Goal: Information Seeking & Learning: Learn about a topic

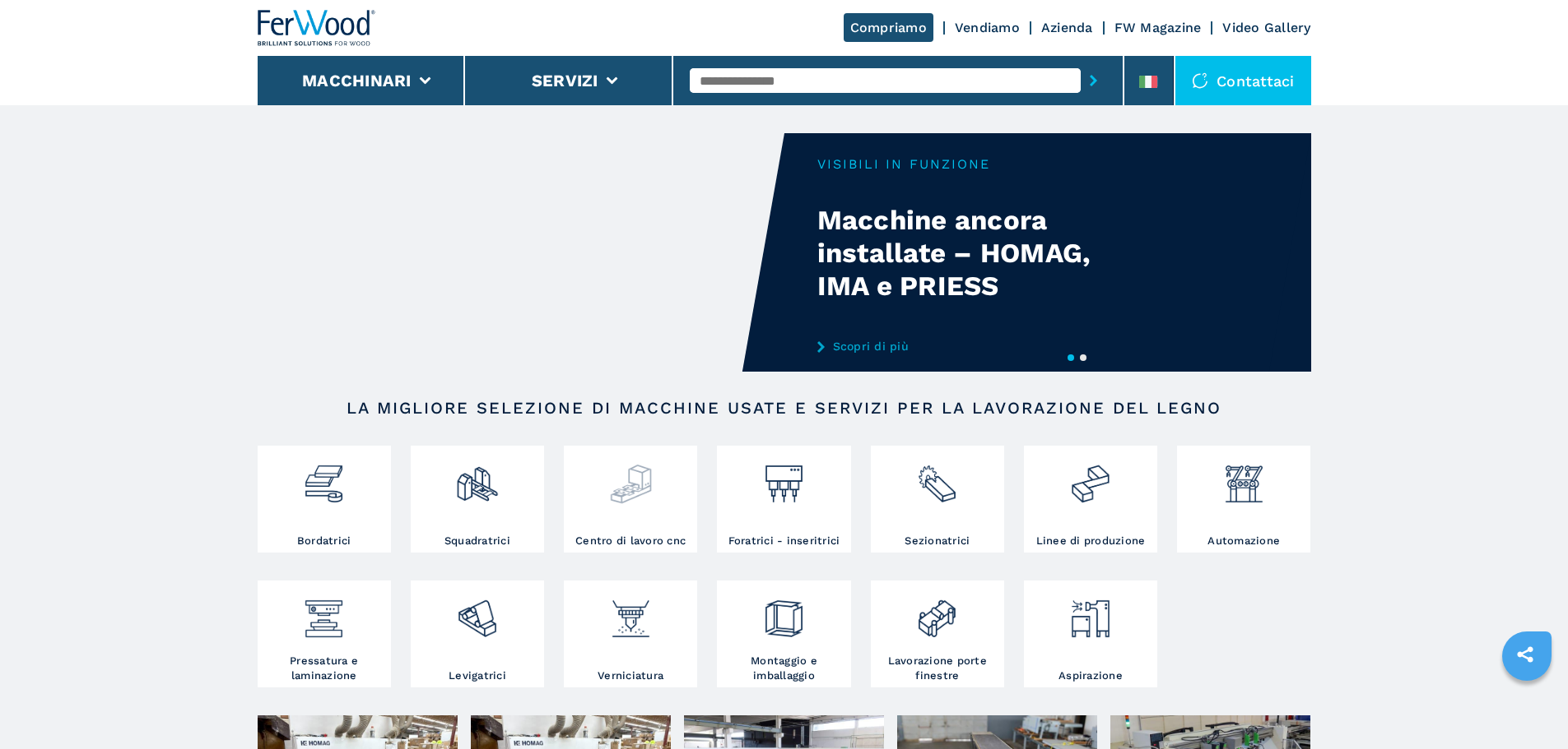
click at [661, 482] on div at bounding box center [630, 478] width 125 height 56
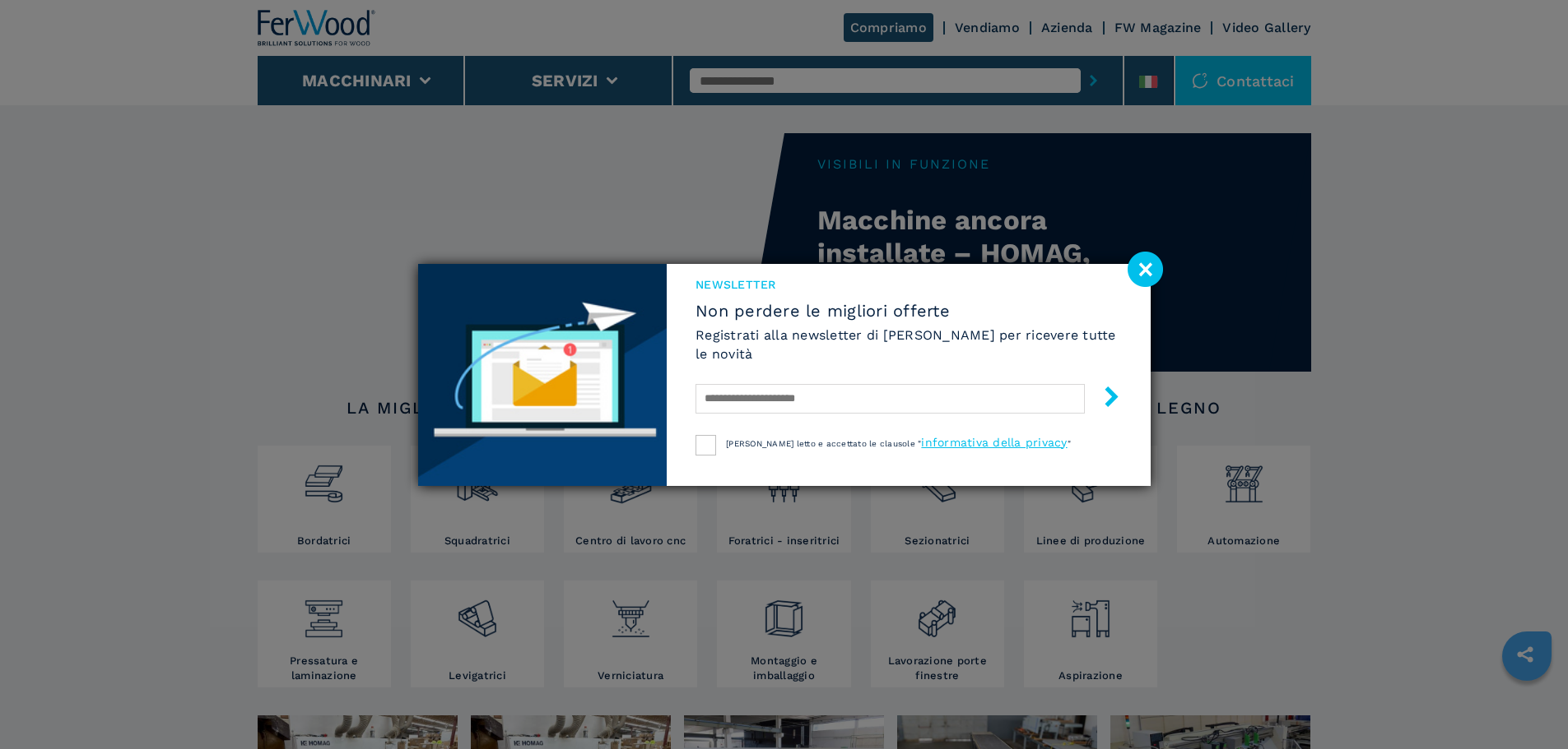
click at [1147, 269] on image at bounding box center [1145, 269] width 36 height 36
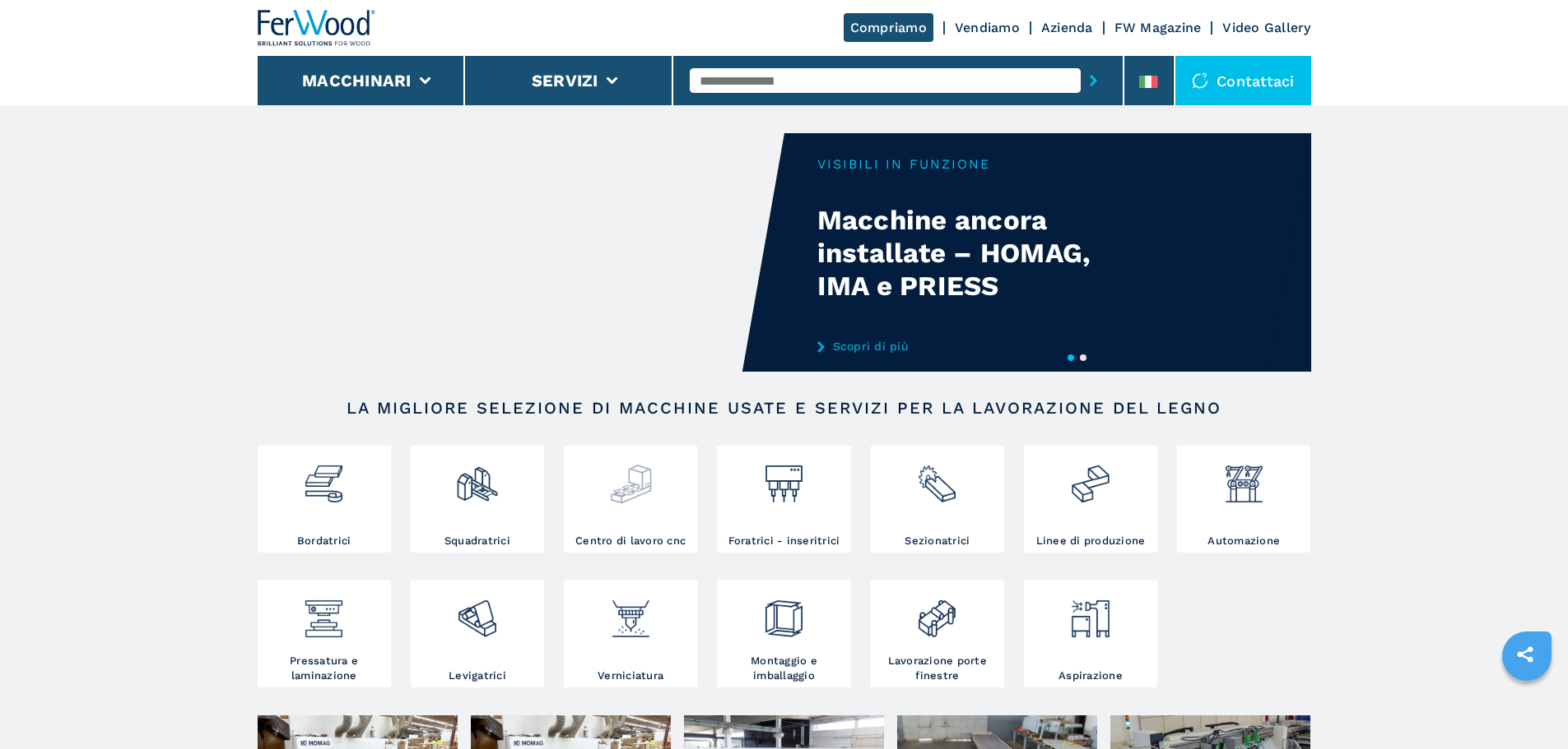
click at [653, 500] on div at bounding box center [630, 478] width 125 height 56
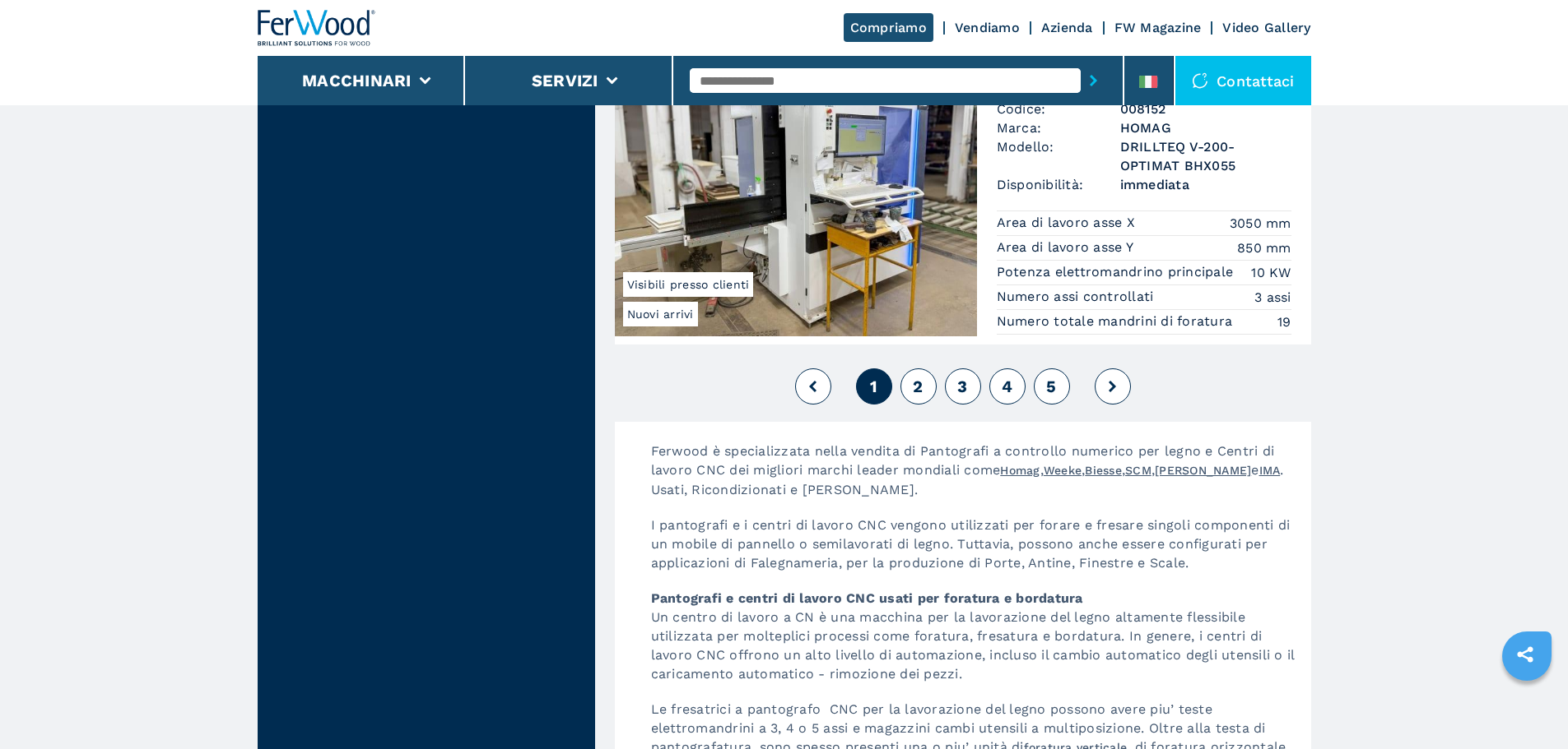
scroll to position [3740, 0]
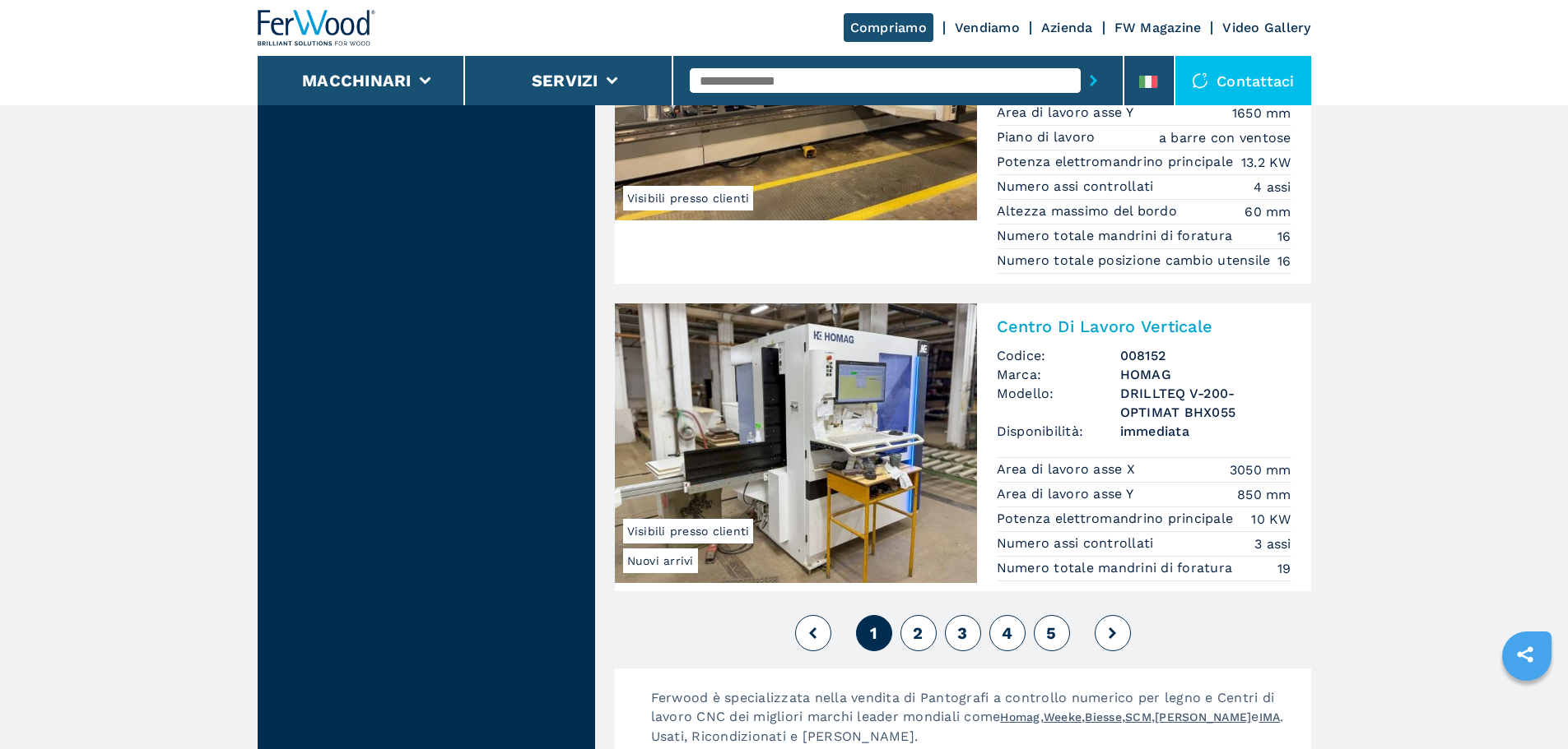
click at [922, 652] on button "2" at bounding box center [919, 633] width 36 height 36
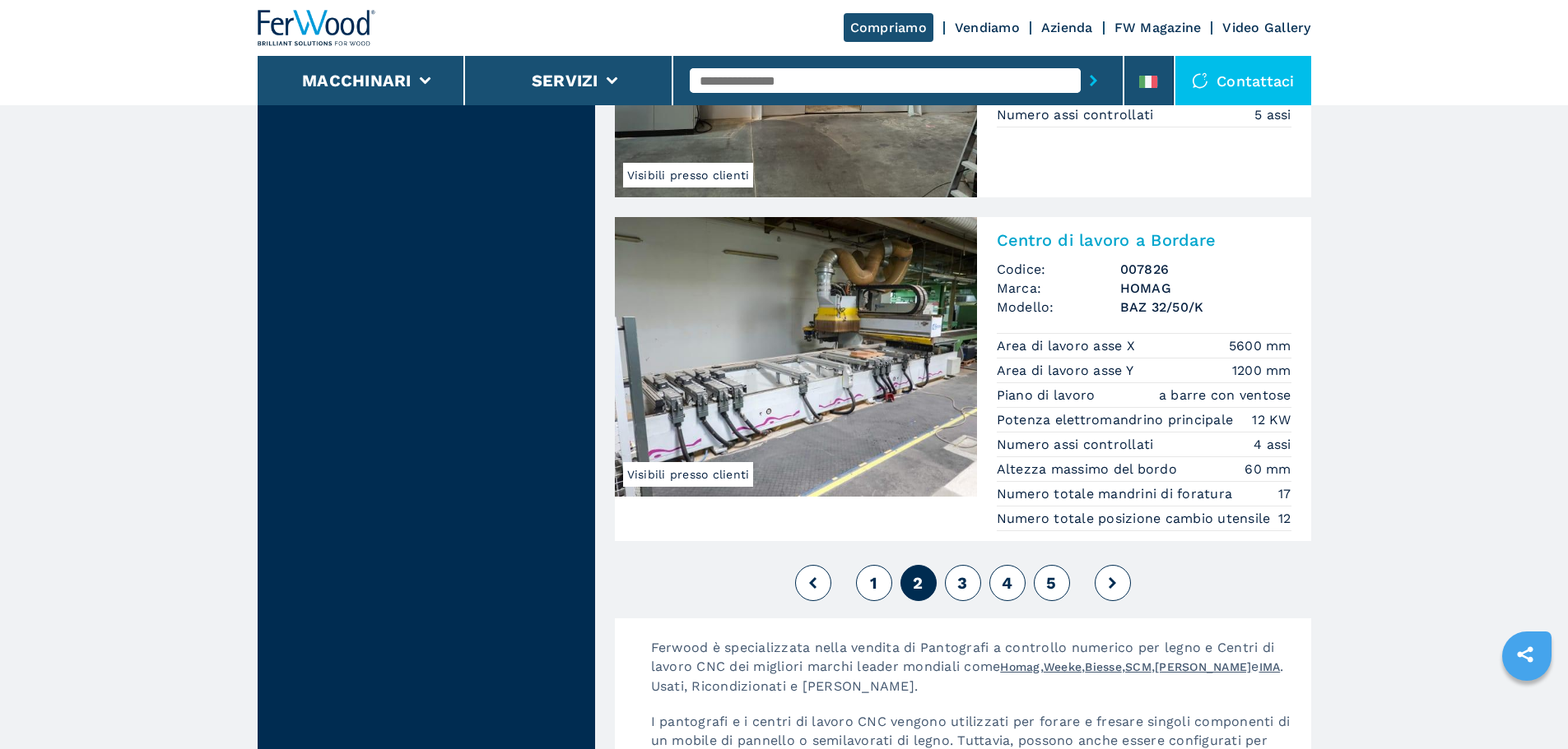
scroll to position [4195, 0]
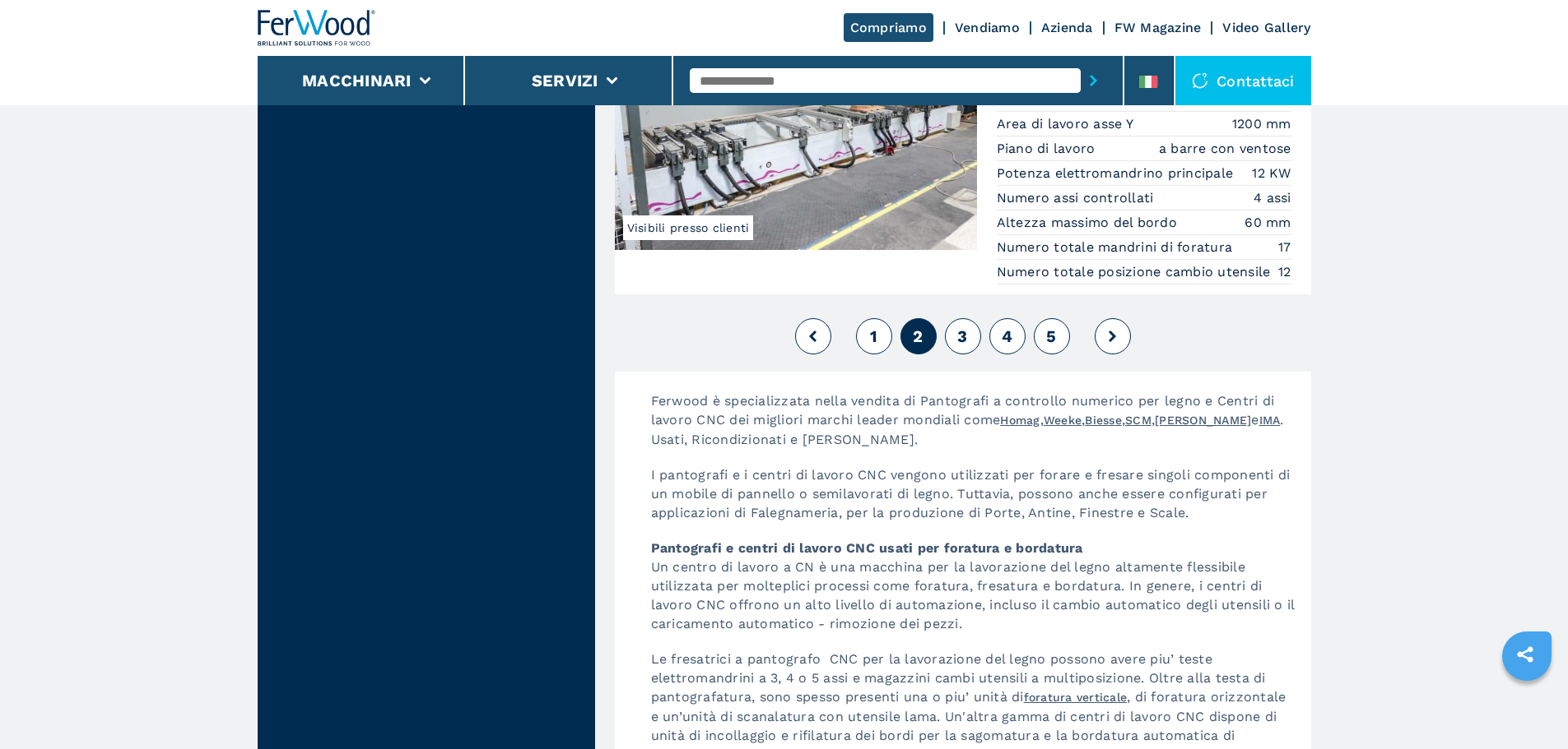
click at [957, 346] on span "3" at bounding box center [962, 336] width 10 height 20
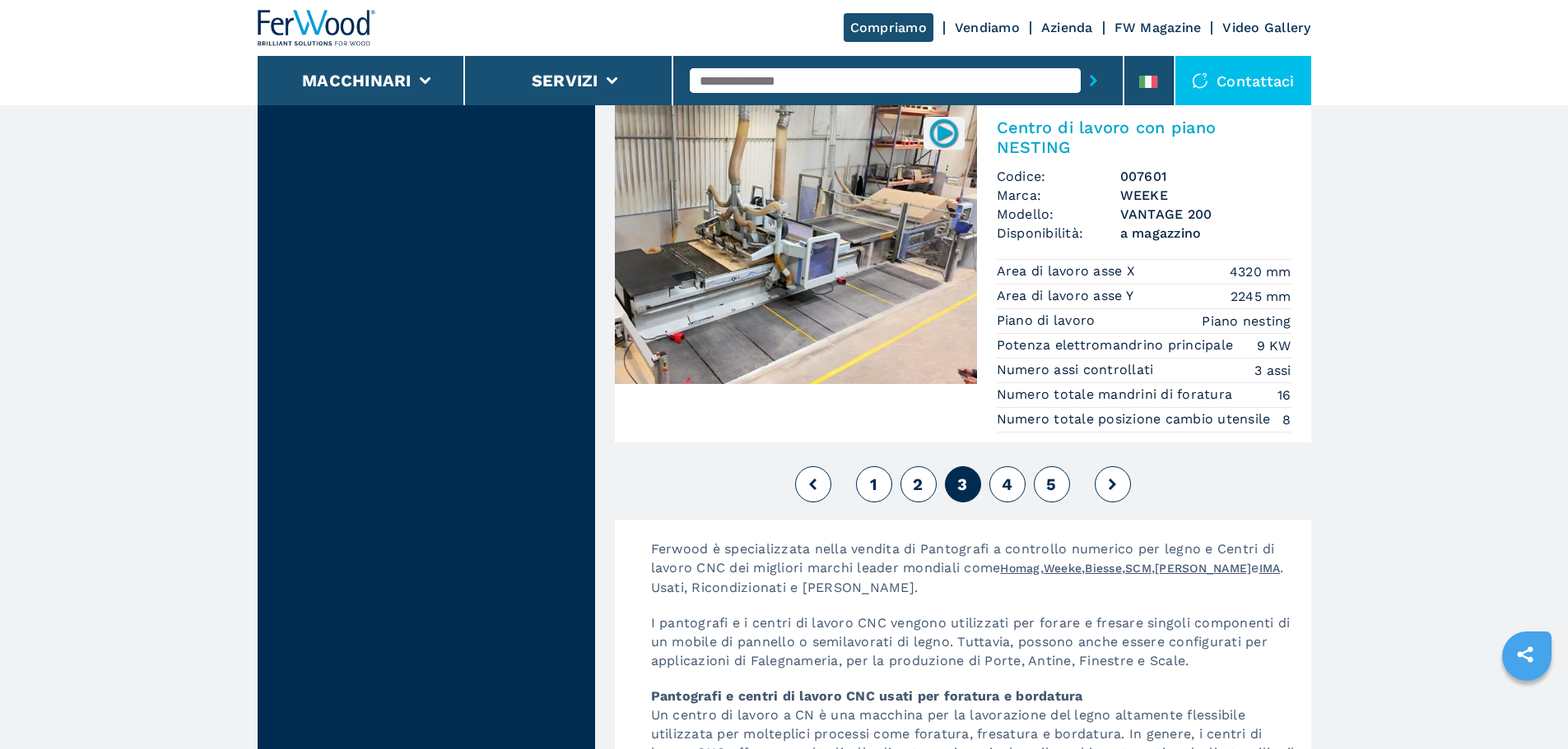
scroll to position [4273, 0]
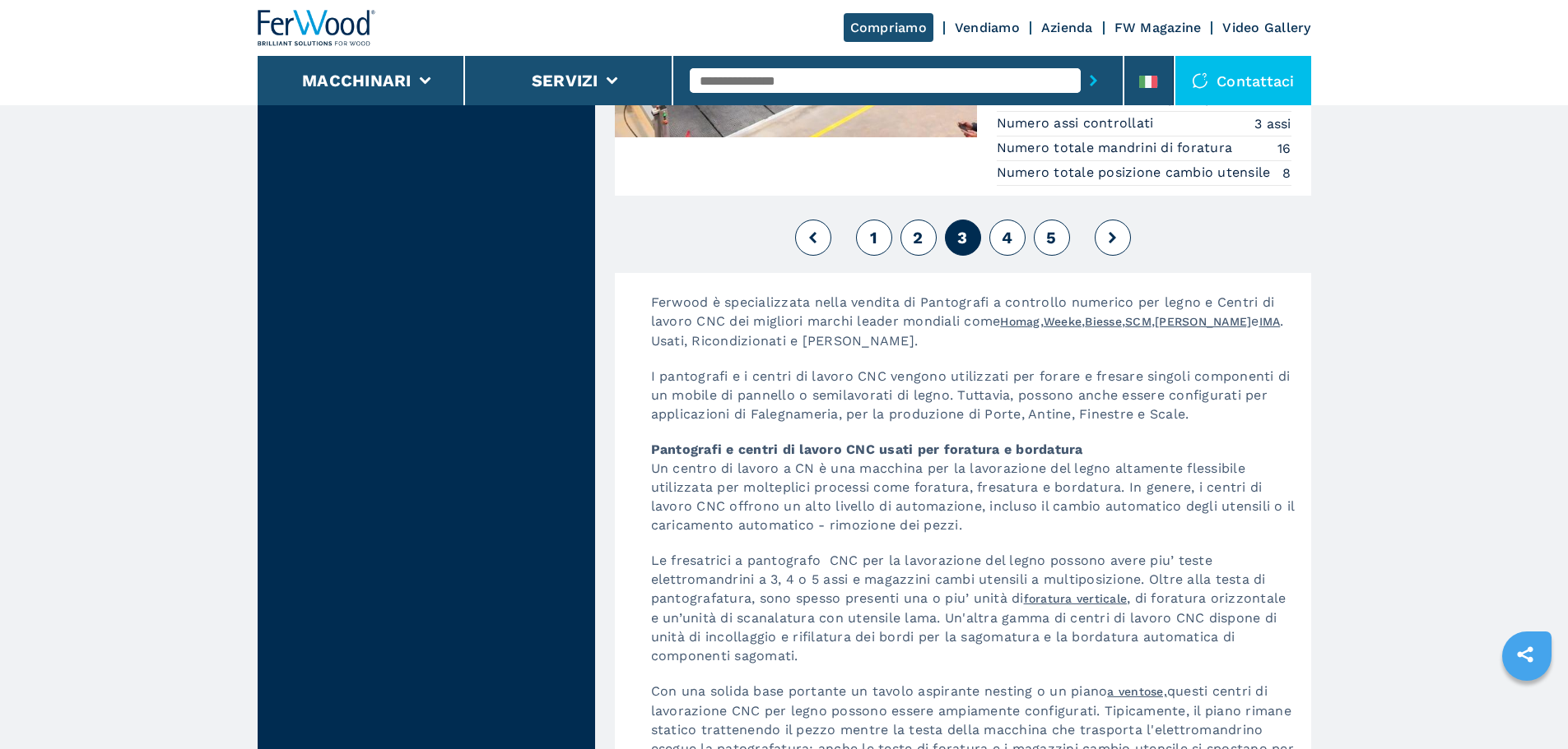
click at [1006, 248] on span "4" at bounding box center [1006, 238] width 11 height 20
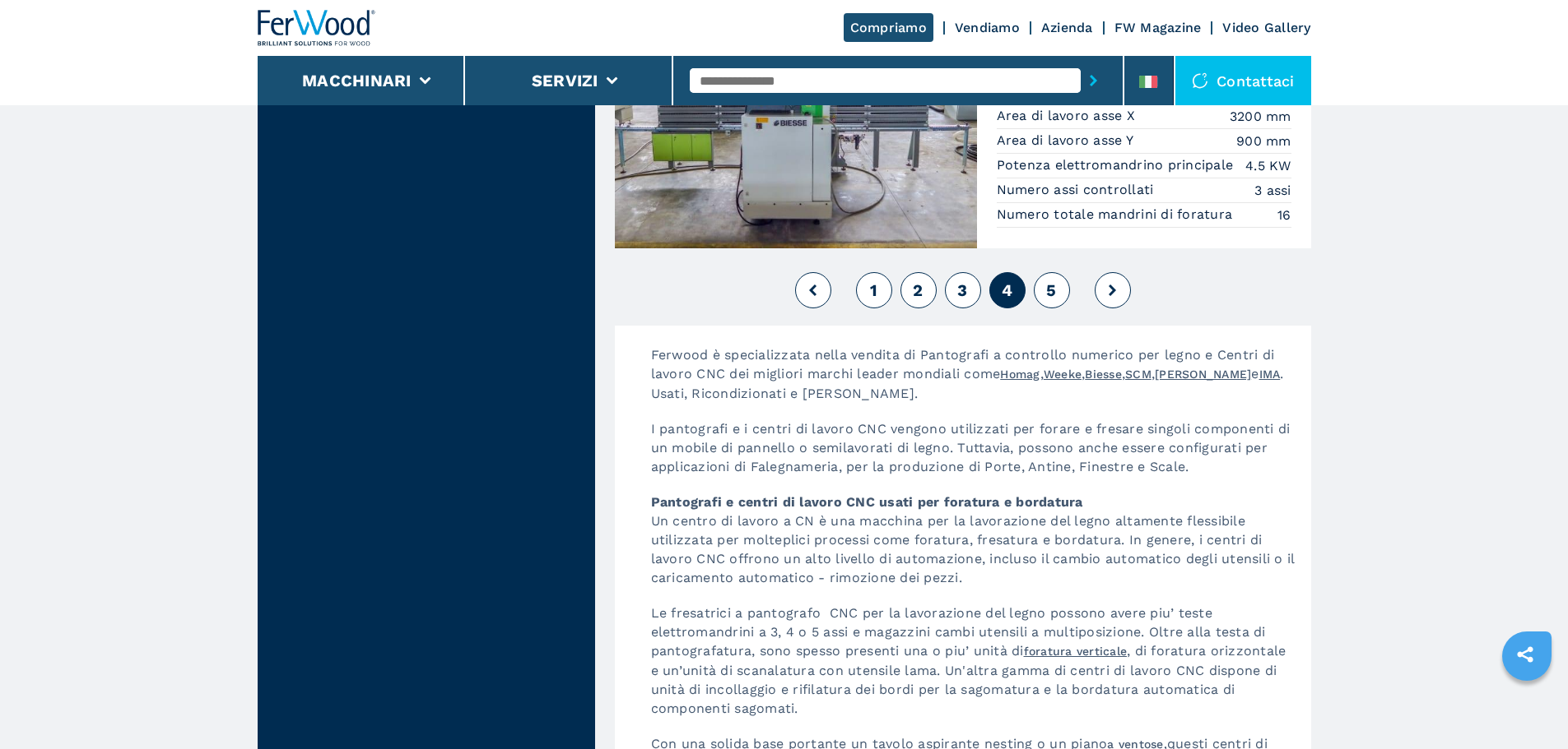
scroll to position [4195, 0]
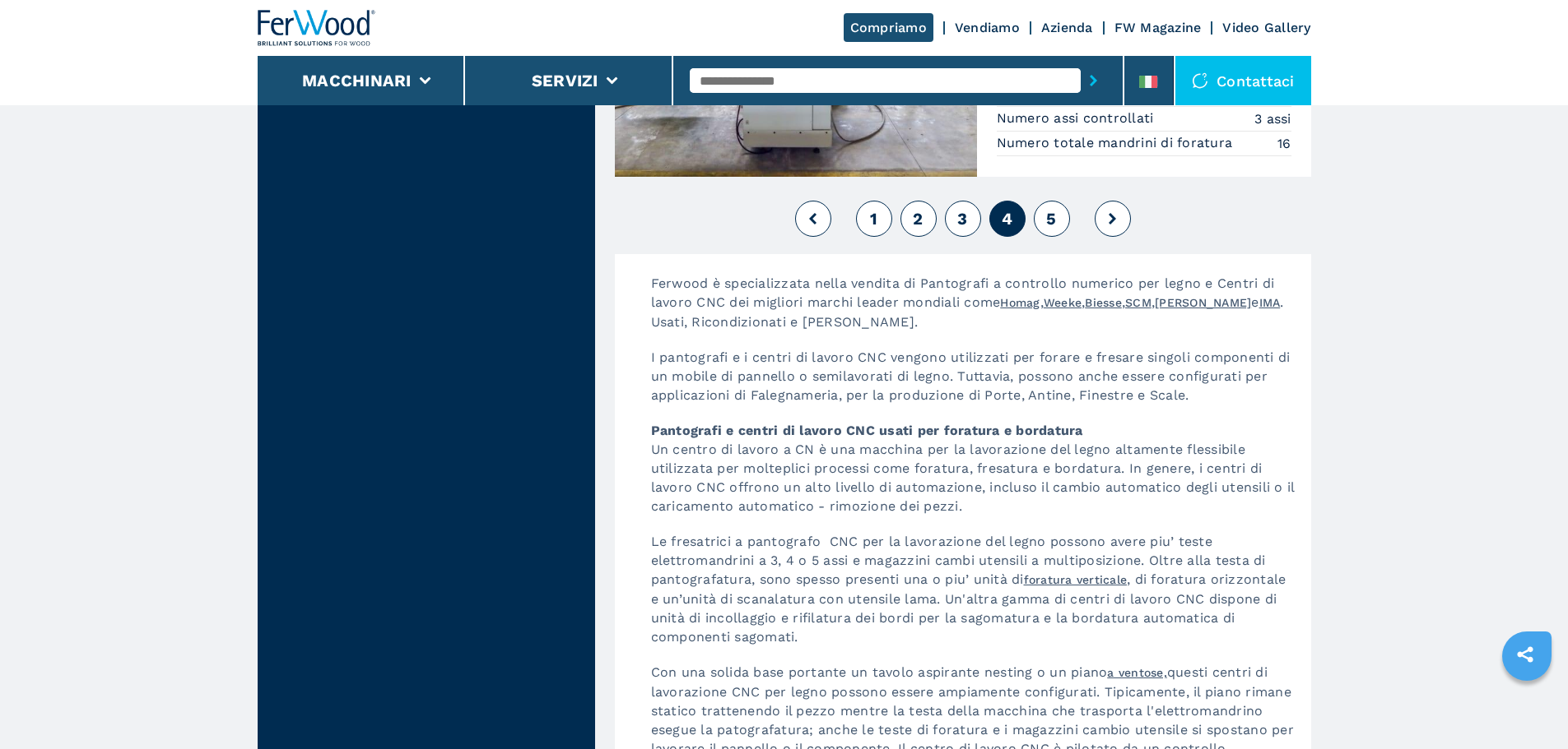
click at [1052, 222] on span "5" at bounding box center [1051, 219] width 10 height 20
